Goal: Download file/media

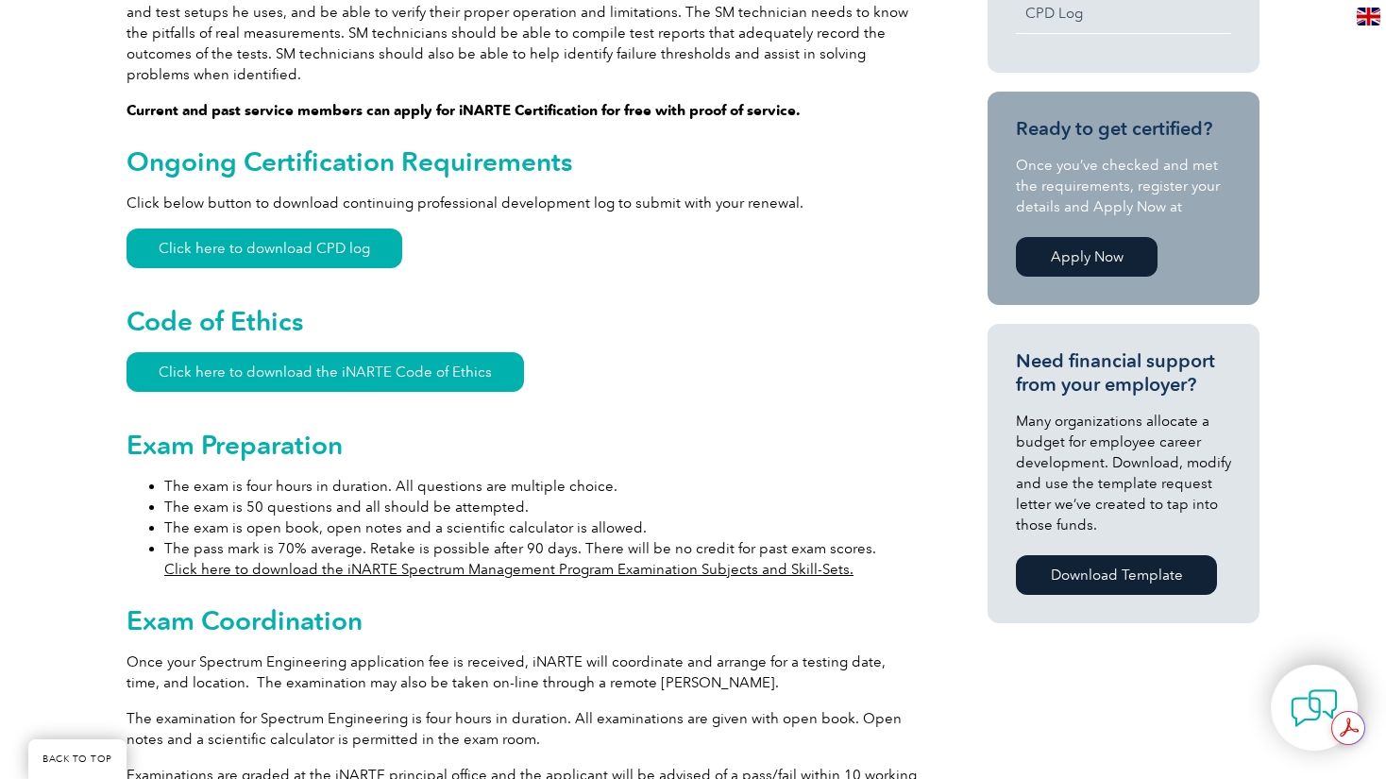
scroll to position [755, 0]
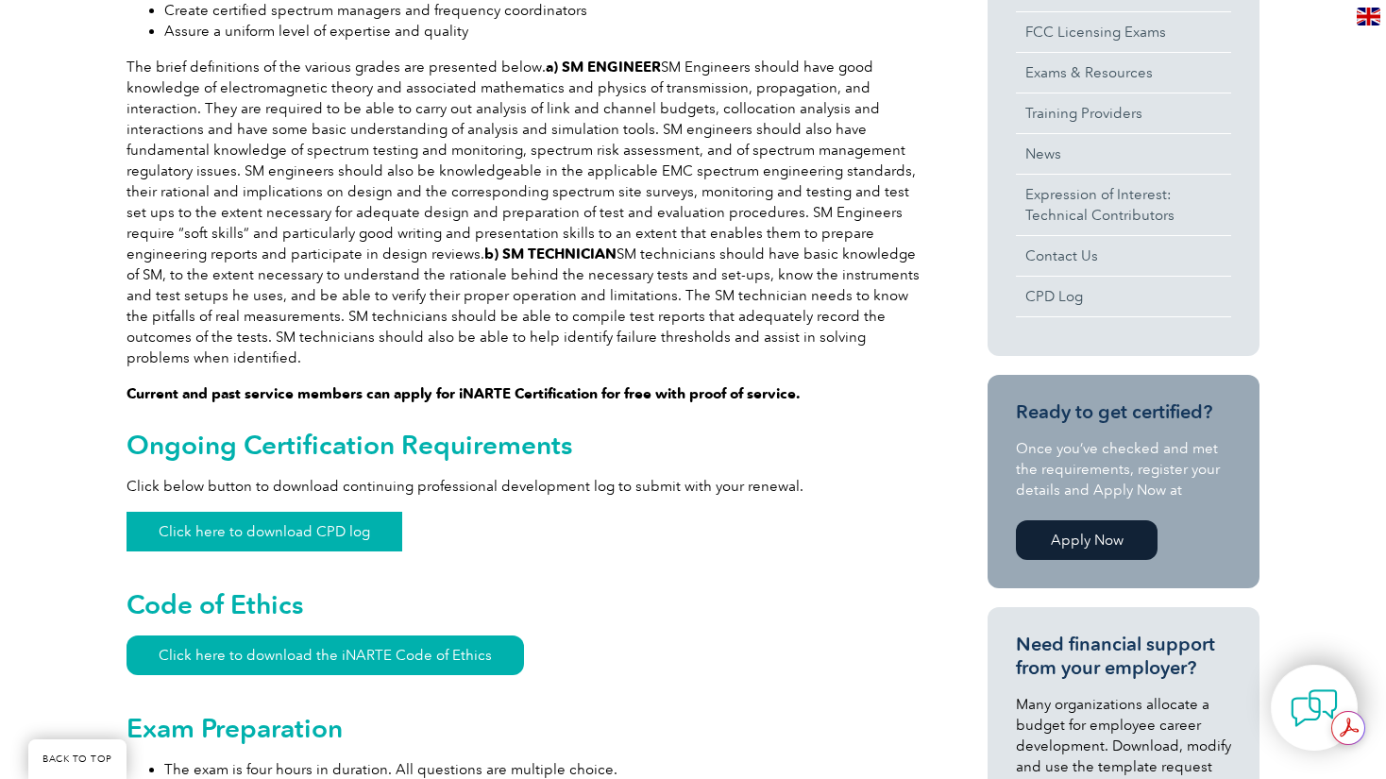
click at [276, 516] on link "Click here to download CPD log" at bounding box center [265, 532] width 276 height 40
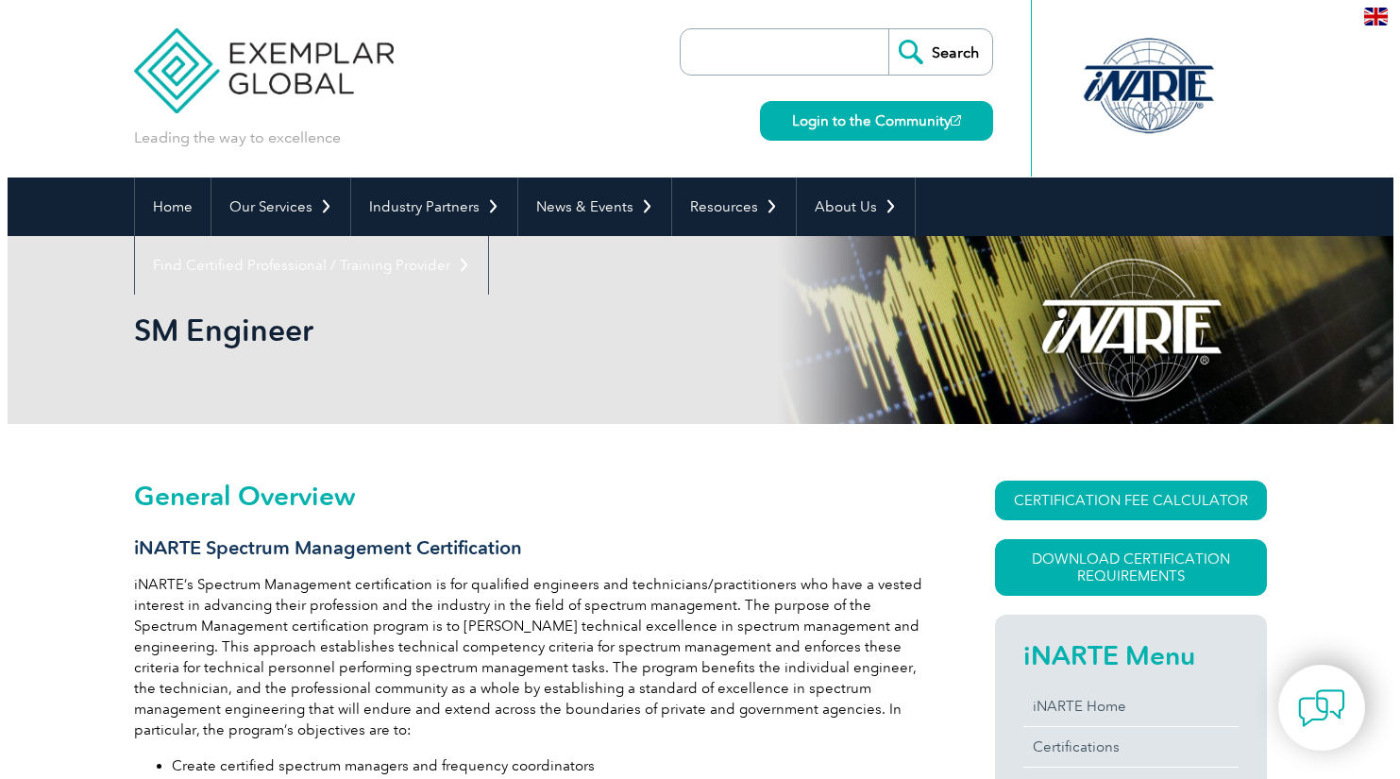
scroll to position [189, 0]
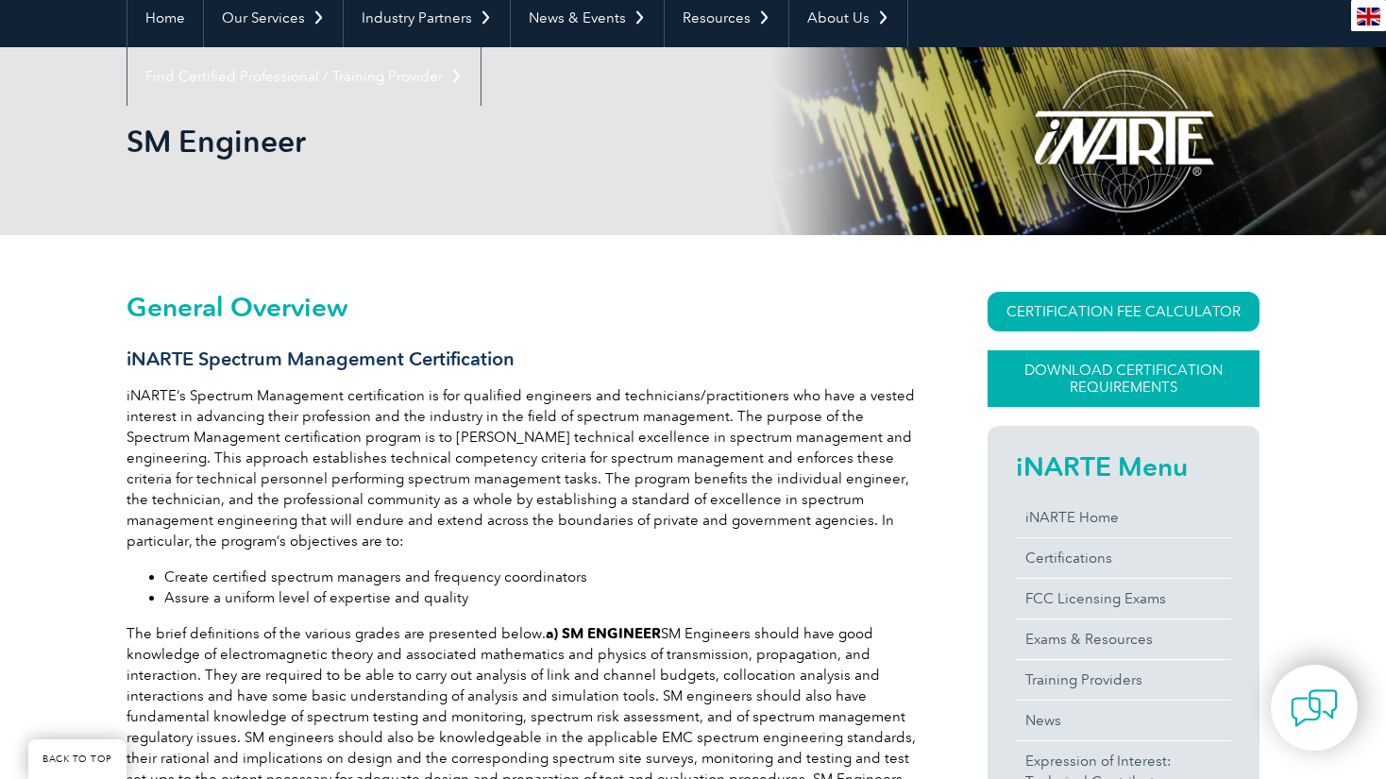
click at [1138, 375] on link "Download Certification Requirements" at bounding box center [1124, 378] width 272 height 57
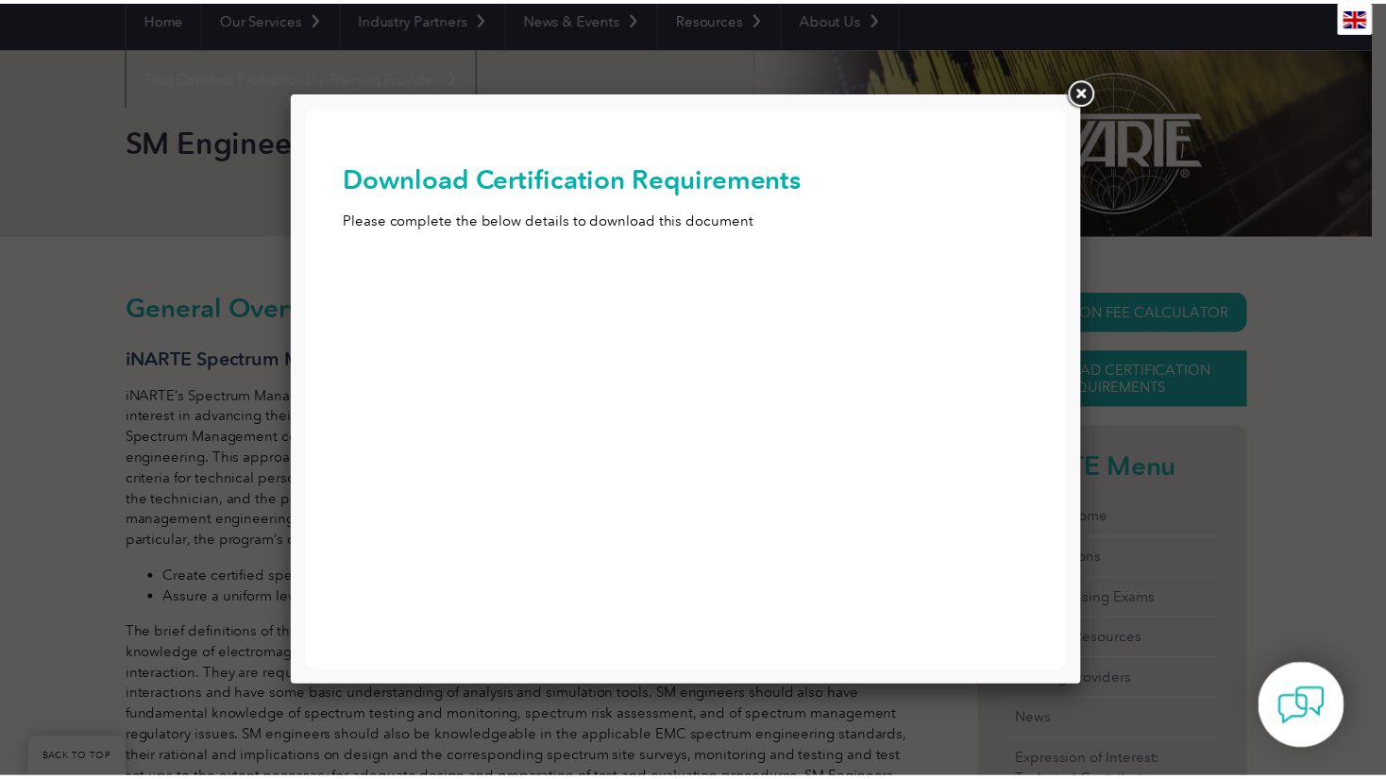
scroll to position [0, 0]
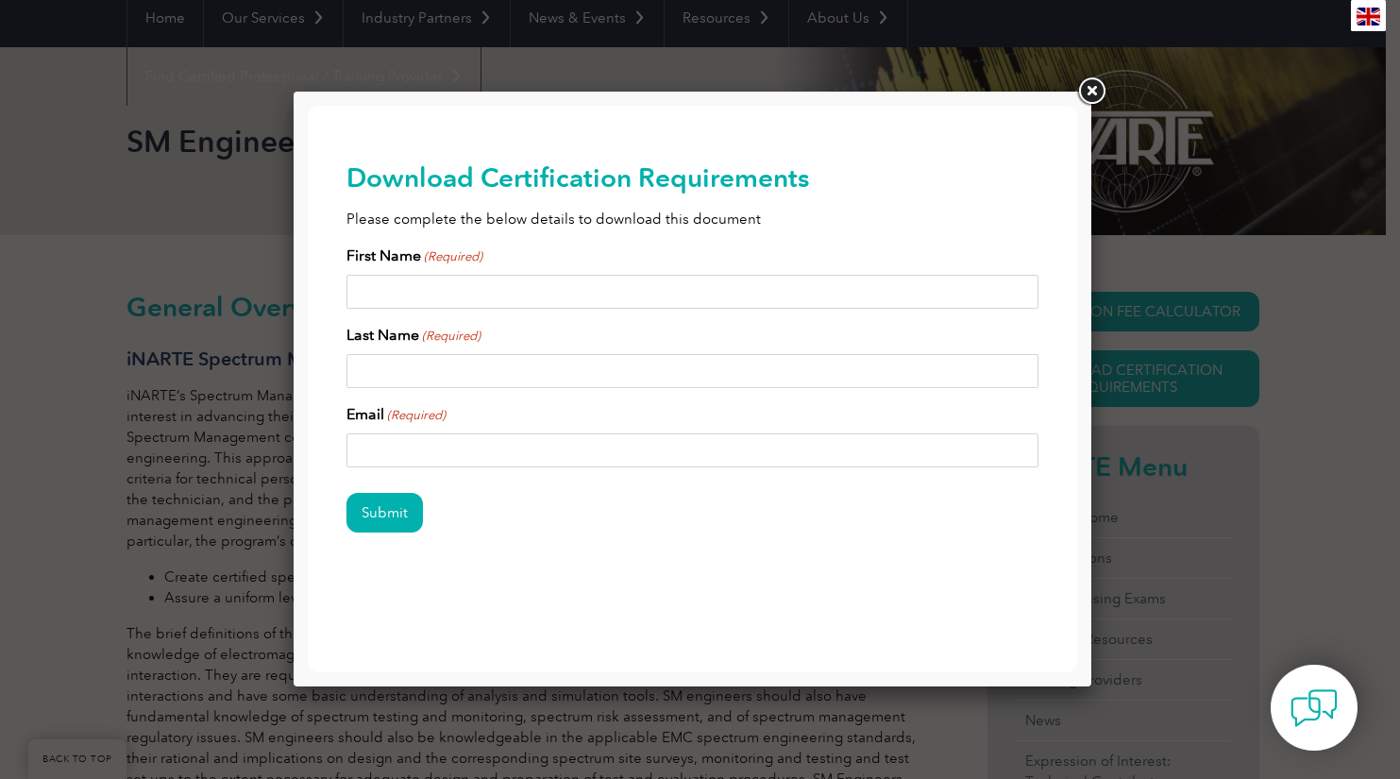
click at [1100, 94] on link at bounding box center [1092, 92] width 34 height 34
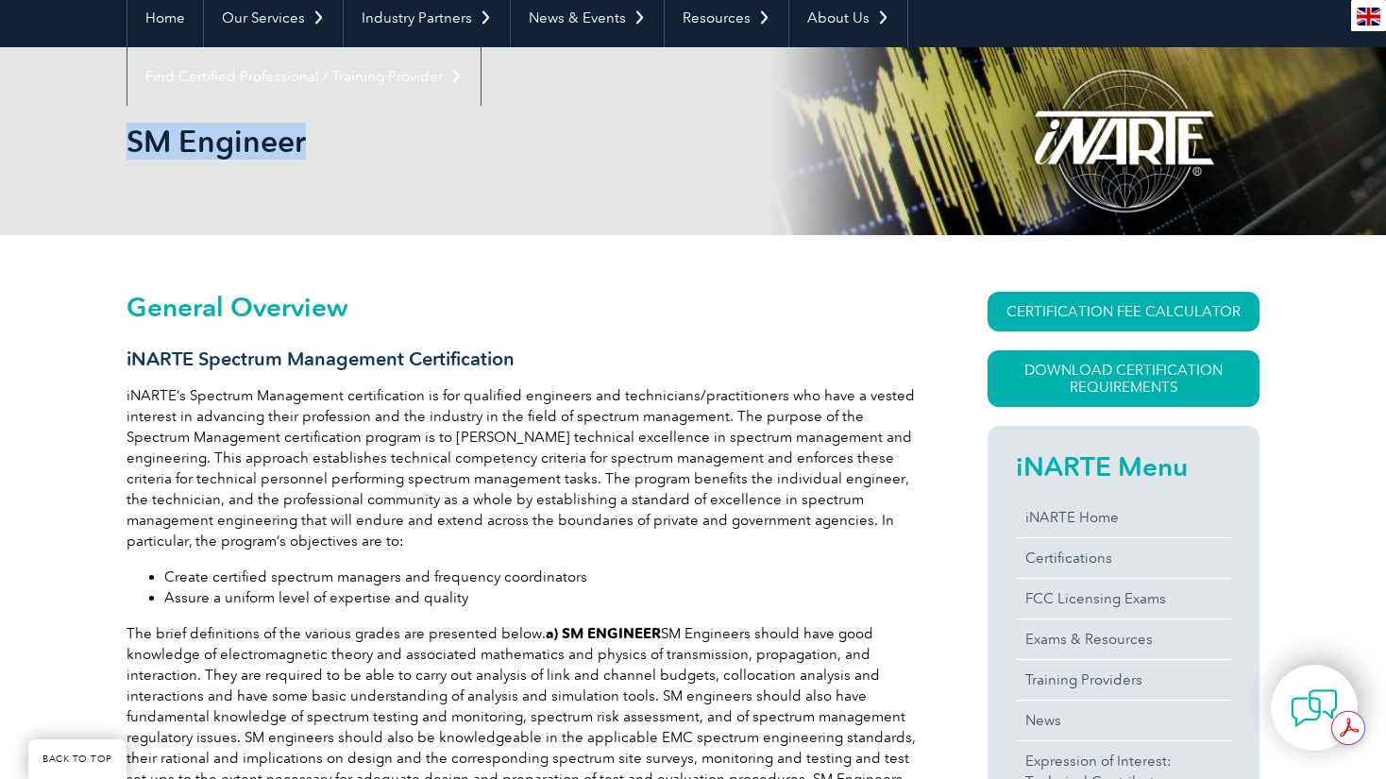
drag, startPoint x: 310, startPoint y: 138, endPoint x: 135, endPoint y: 149, distance: 175.1
click at [135, 149] on h1 "SM Engineer" at bounding box center [489, 141] width 725 height 37
copy h1 "SM Engineer"
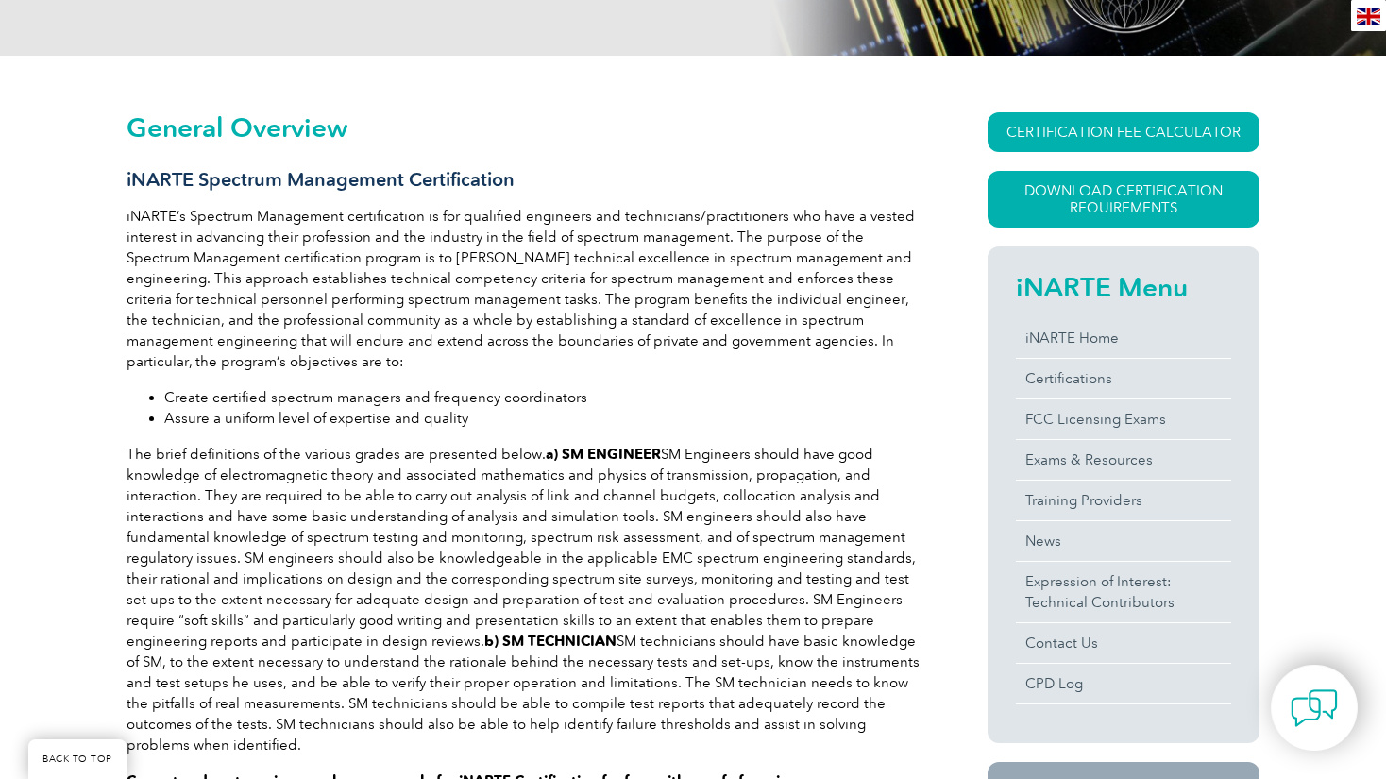
scroll to position [368, 0]
